Goal: Information Seeking & Learning: Learn about a topic

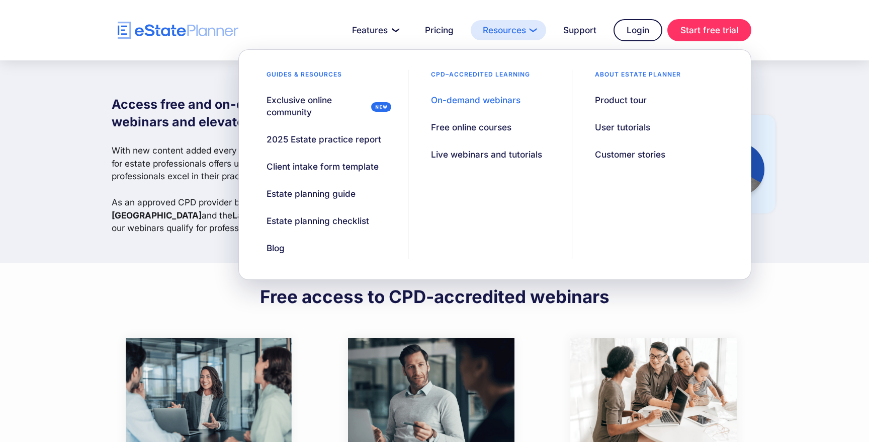
click at [495, 28] on link "Resources" at bounding box center [508, 30] width 75 height 20
click at [479, 98] on div "On-demand webinars" at bounding box center [476, 100] width 90 height 12
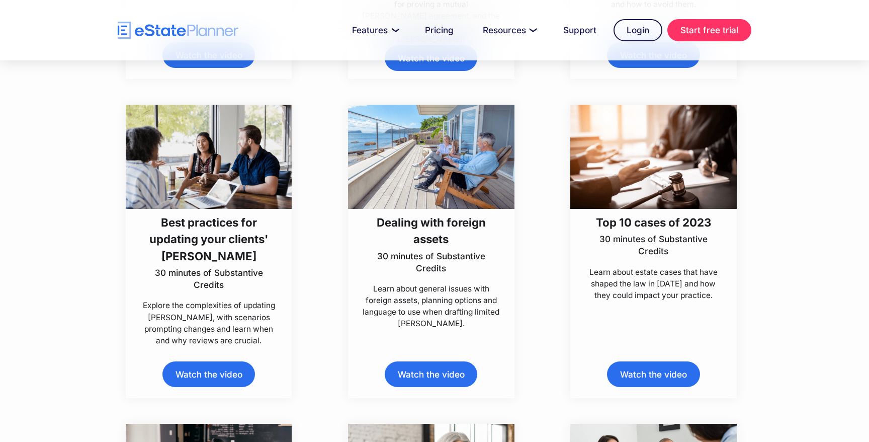
scroll to position [2786, 0]
click at [621, 248] on p "30 minutes of Substantive Credits" at bounding box center [654, 244] width 139 height 24
